Goal: Transaction & Acquisition: Purchase product/service

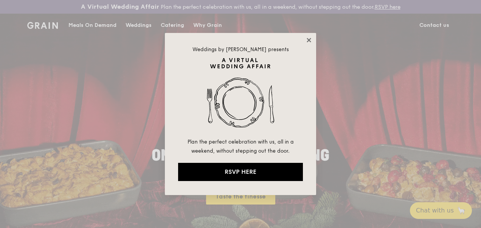
click at [311, 39] on icon at bounding box center [309, 40] width 7 height 7
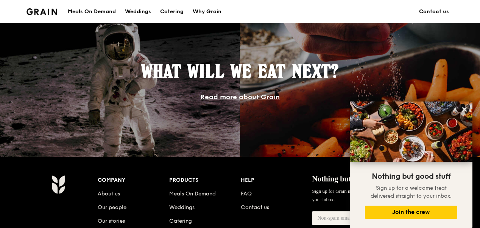
scroll to position [681, 0]
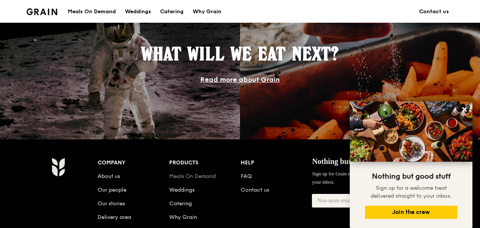
click at [205, 179] on link "Meals On Demand" at bounding box center [192, 176] width 47 height 6
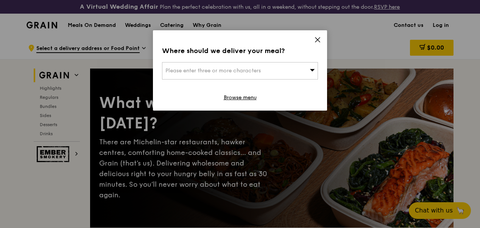
click at [315, 38] on icon at bounding box center [317, 39] width 7 height 7
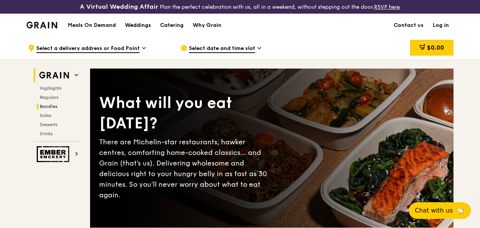
click at [54, 109] on span "Bundles" at bounding box center [49, 106] width 18 height 5
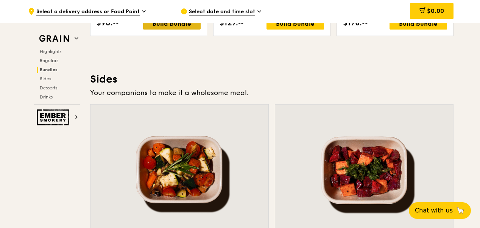
scroll to position [1683, 0]
